Goal: Information Seeking & Learning: Learn about a topic

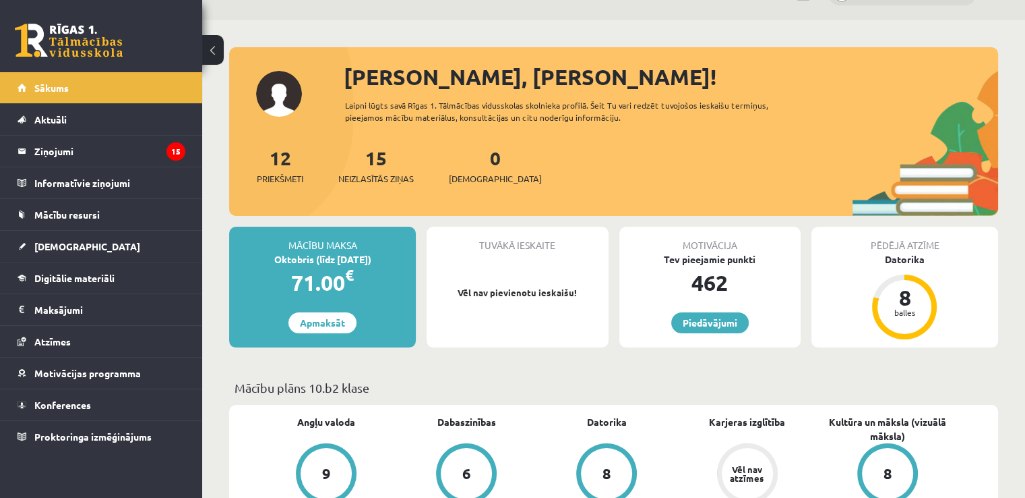
scroll to position [38, 0]
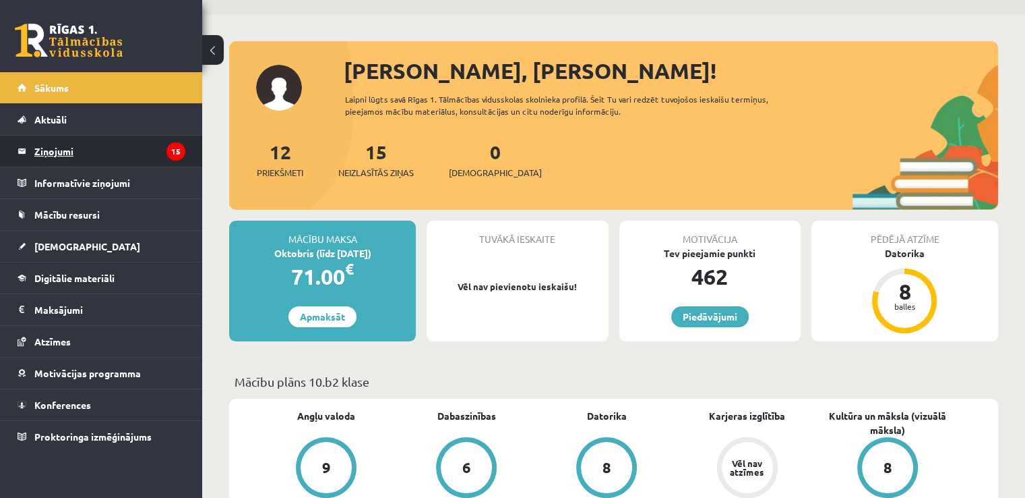
click at [32, 156] on link "Ziņojumi 15" at bounding box center [102, 150] width 168 height 31
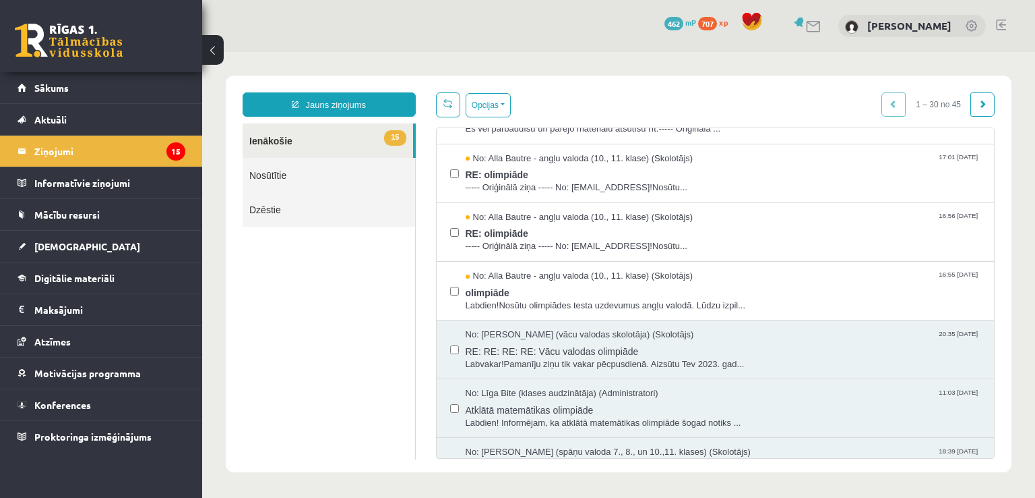
scroll to position [809, 0]
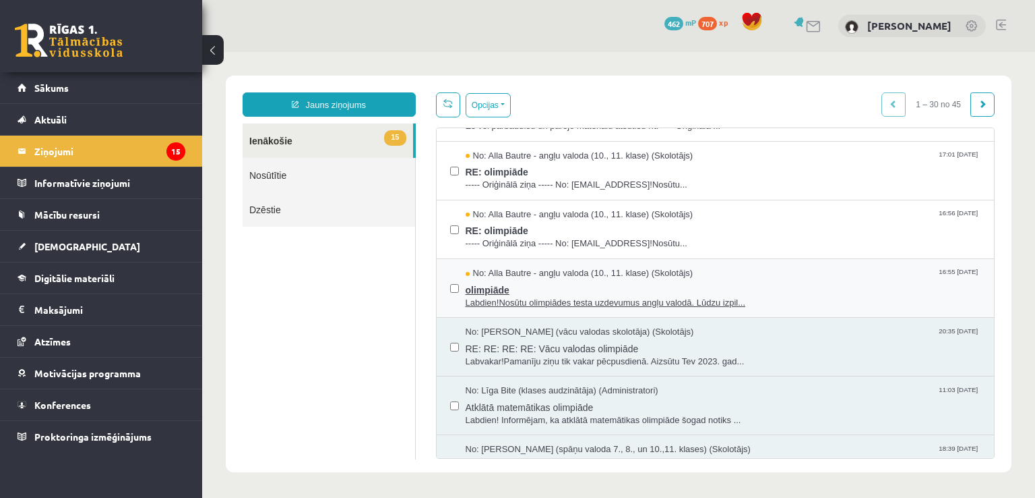
click at [739, 281] on span "olimpiāde" at bounding box center [724, 288] width 516 height 17
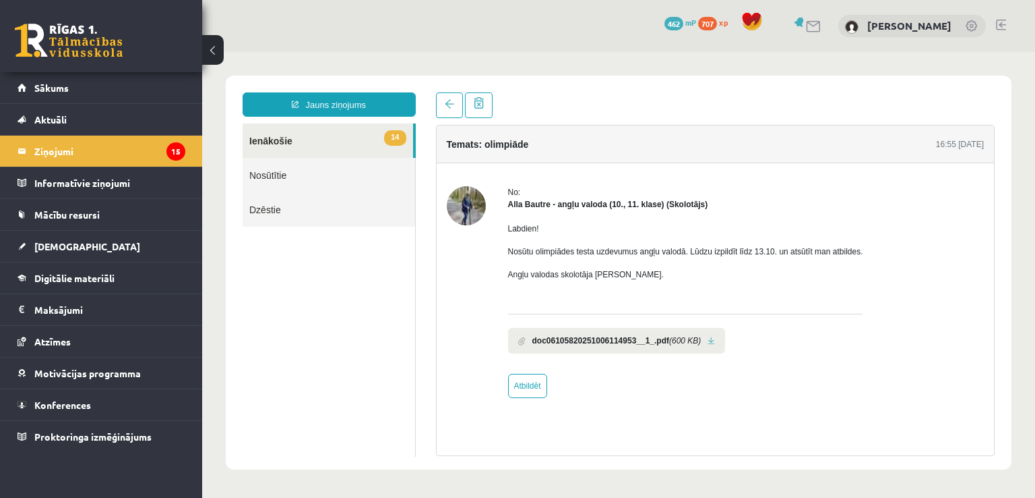
scroll to position [0, 0]
click at [444, 102] on link at bounding box center [449, 105] width 27 height 26
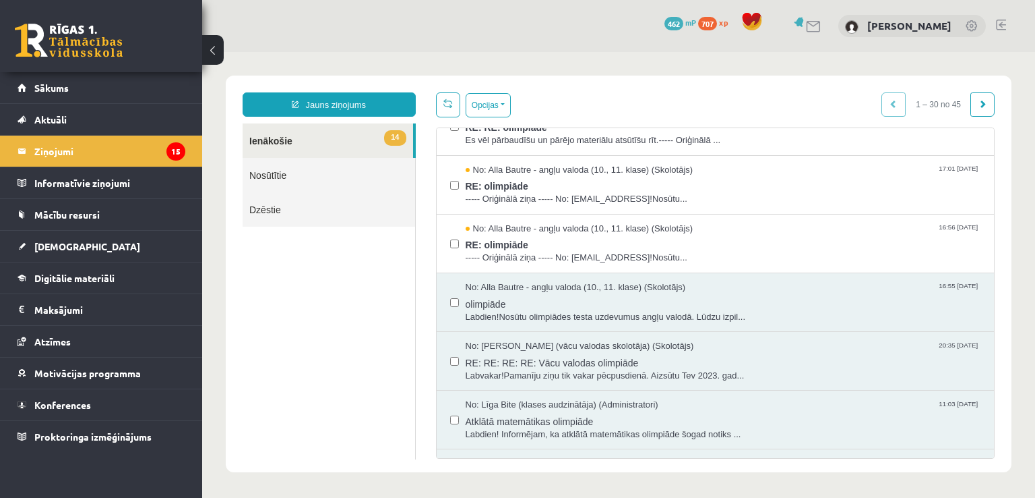
scroll to position [795, 0]
click at [715, 287] on div "No: Alla Bautre - angļu valoda (10., 11. klase) (Skolotājs) 16:55 06/10/2025" at bounding box center [724, 286] width 516 height 13
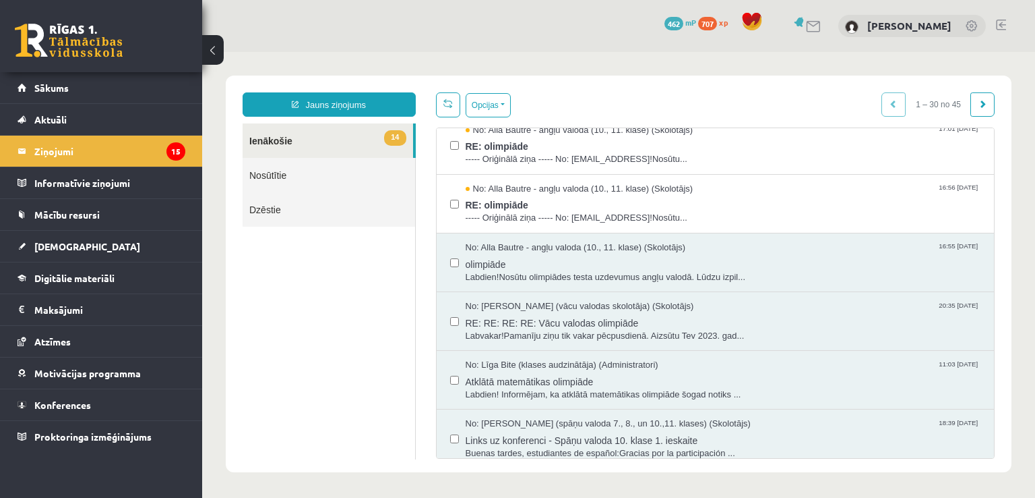
scroll to position [835, 0]
click at [734, 312] on span "RE: RE: RE: RE: Vācu valodas olimpiāde" at bounding box center [724, 320] width 516 height 17
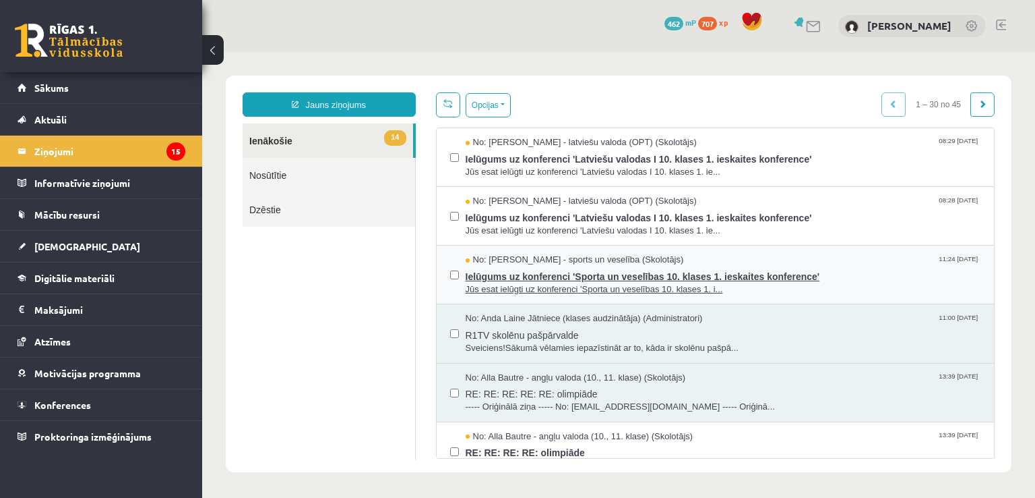
scroll to position [0, 0]
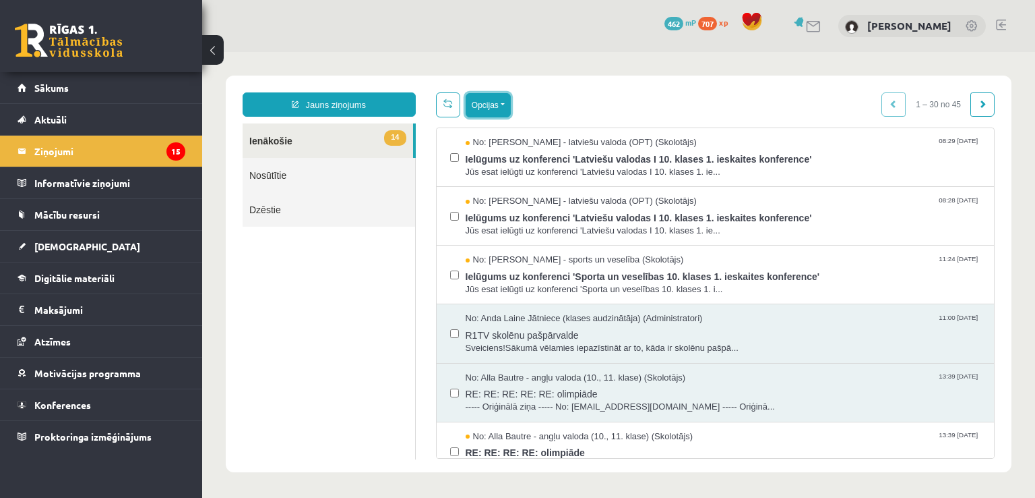
click at [485, 104] on button "Opcijas" at bounding box center [488, 105] width 45 height 24
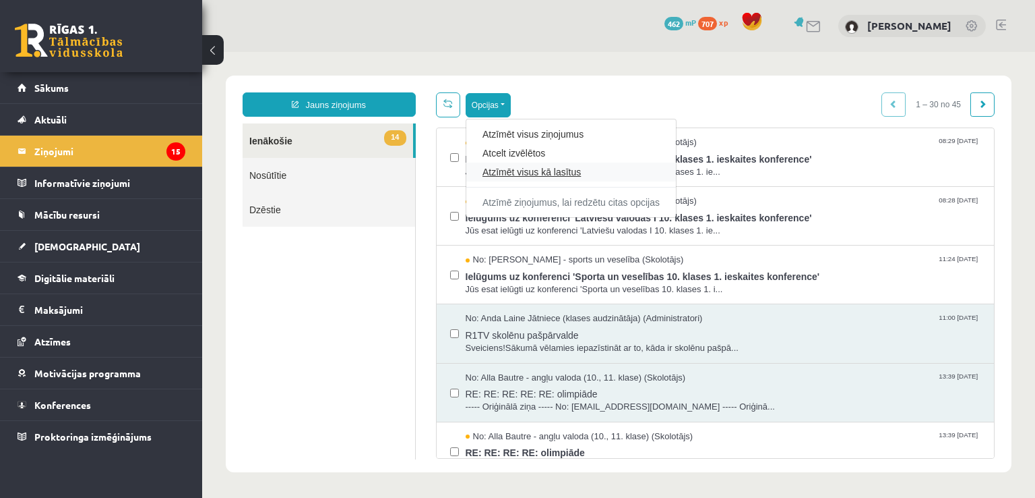
click at [546, 175] on link "Atzīmēt visus kā lasītus" at bounding box center [571, 171] width 177 height 13
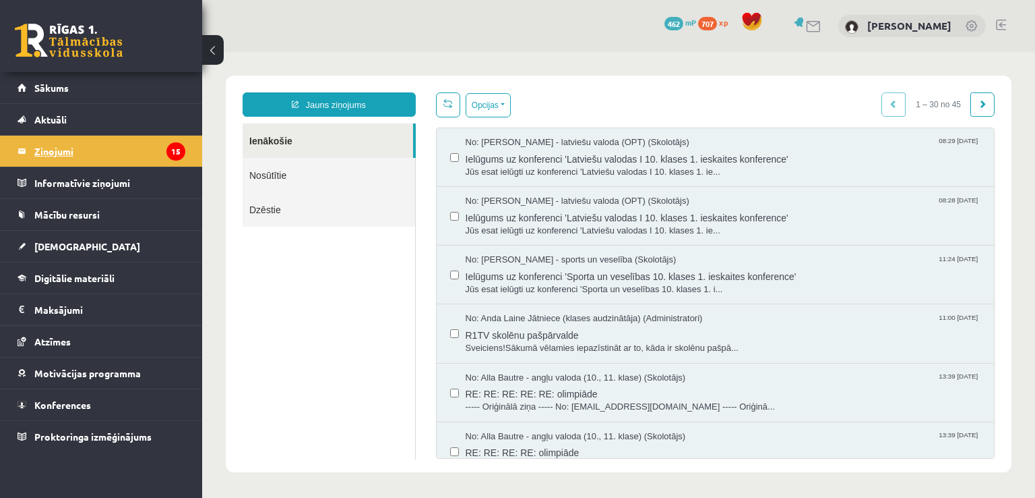
click at [92, 149] on legend "Ziņojumi 15" at bounding box center [109, 150] width 151 height 31
click at [64, 276] on span "Digitālie materiāli" at bounding box center [74, 278] width 80 height 12
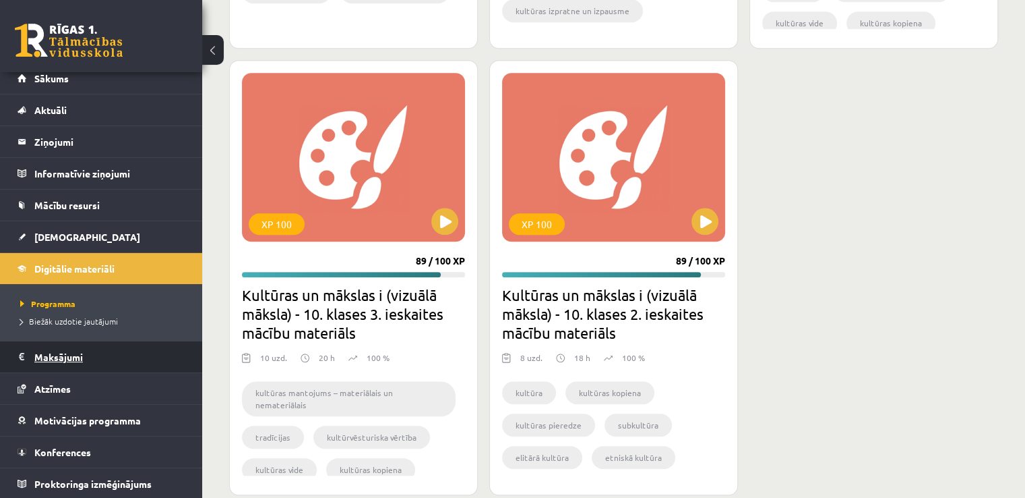
scroll to position [1275, 0]
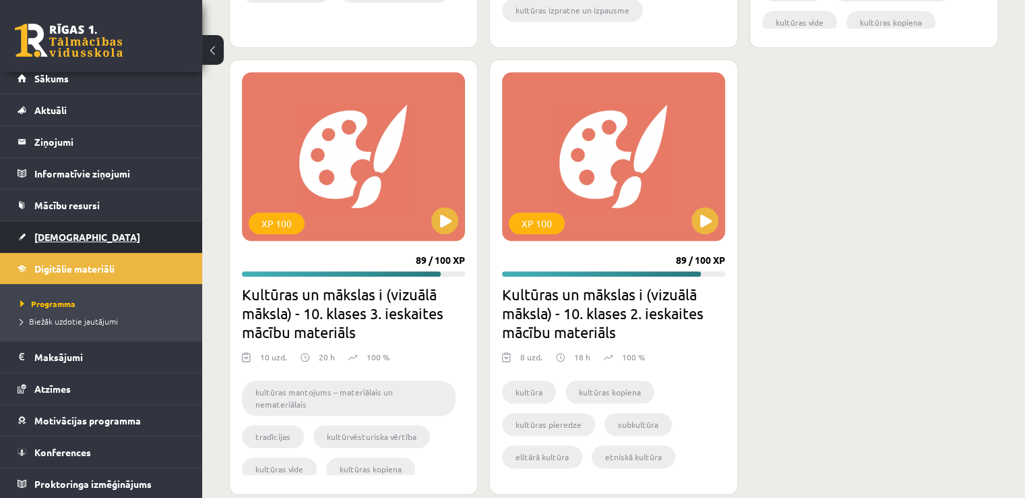
click at [54, 233] on span "[DEMOGRAPHIC_DATA]" at bounding box center [87, 237] width 106 height 12
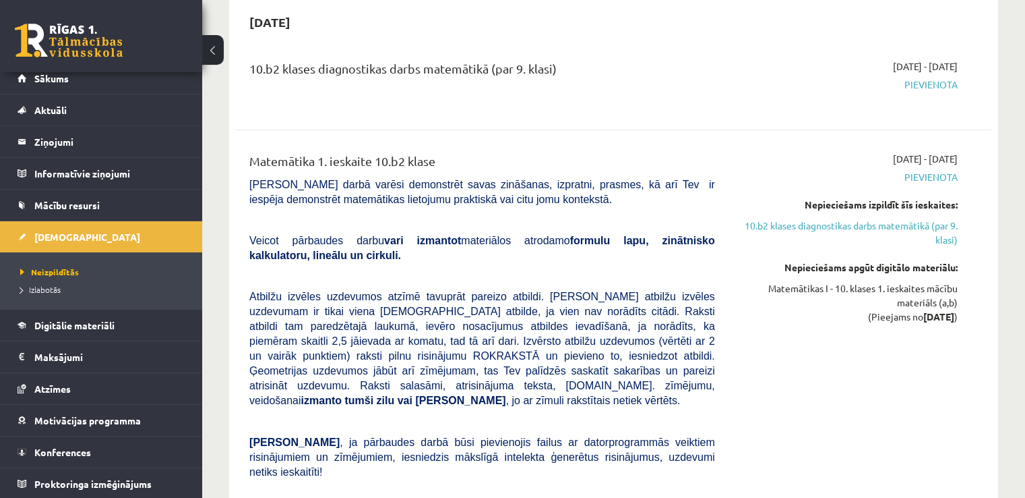
scroll to position [138, 0]
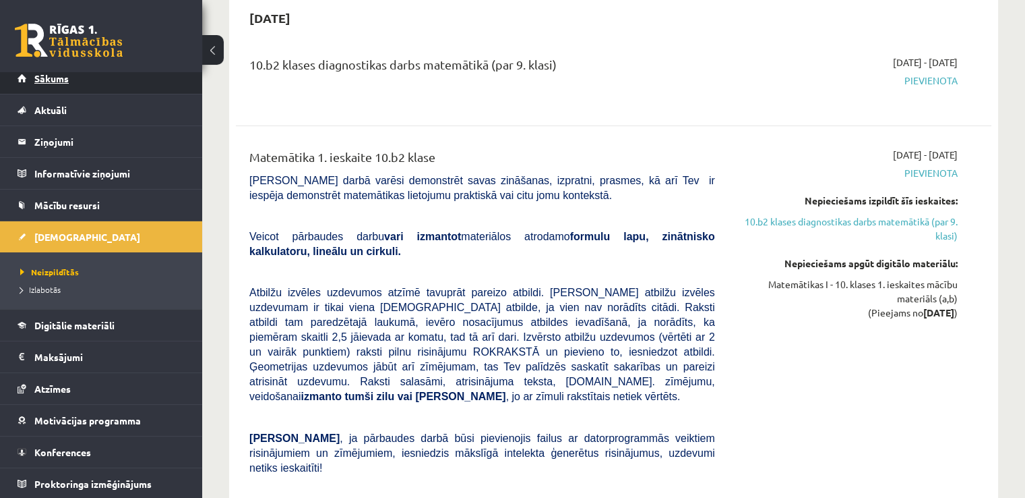
click at [51, 82] on span "Sākums" at bounding box center [51, 78] width 34 height 12
